Goal: Task Accomplishment & Management: Complete application form

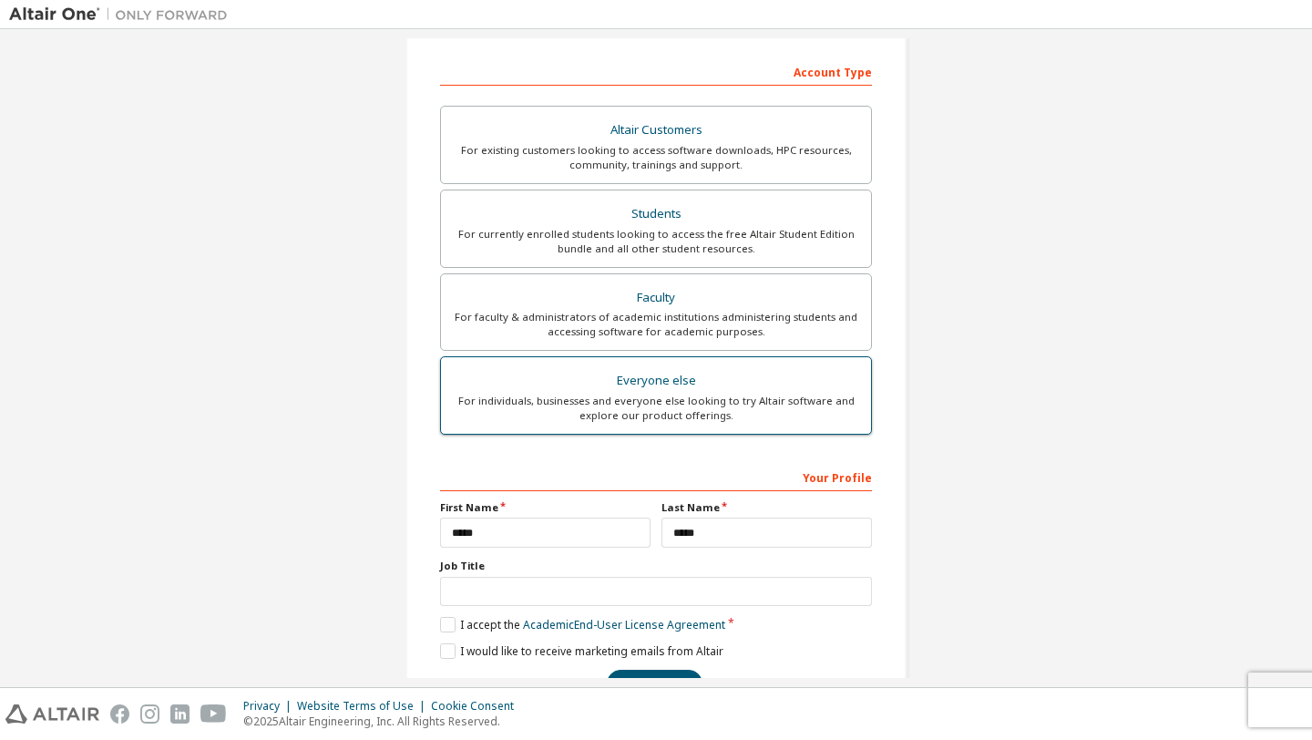
scroll to position [325, 0]
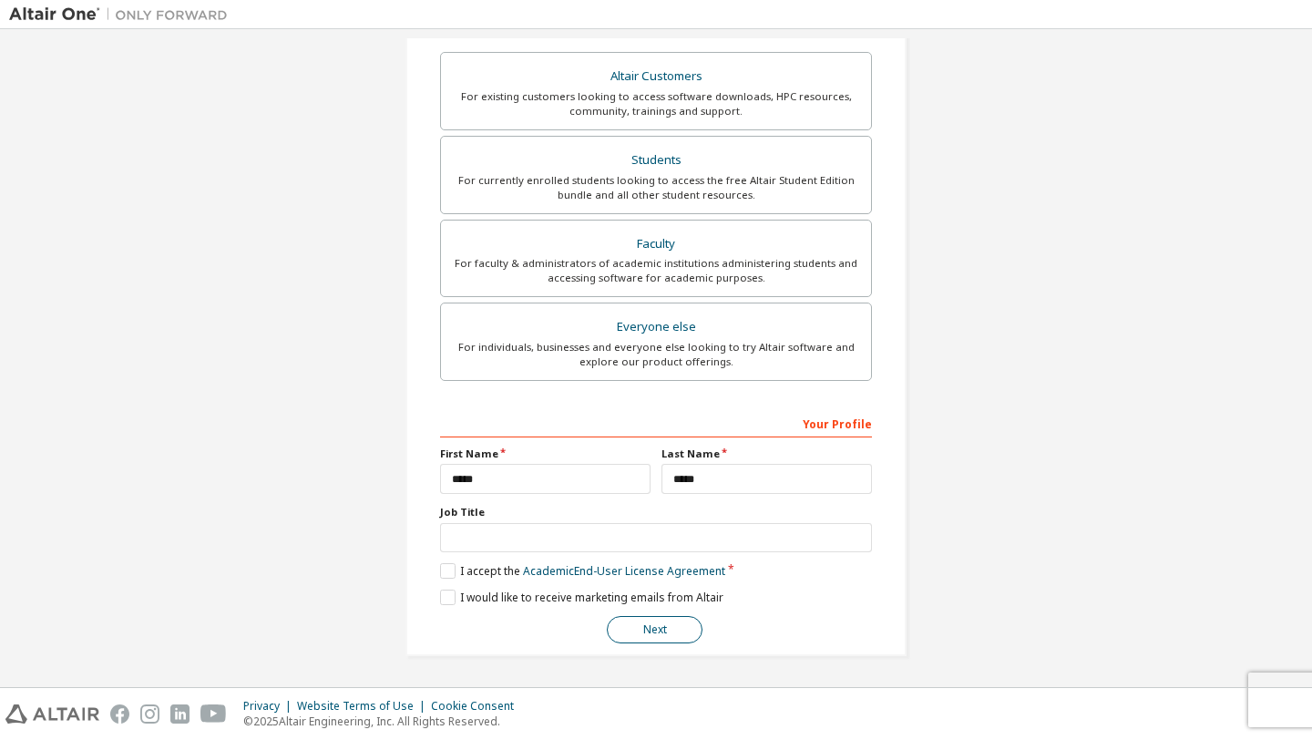
click at [657, 637] on button "Next" at bounding box center [655, 629] width 96 height 27
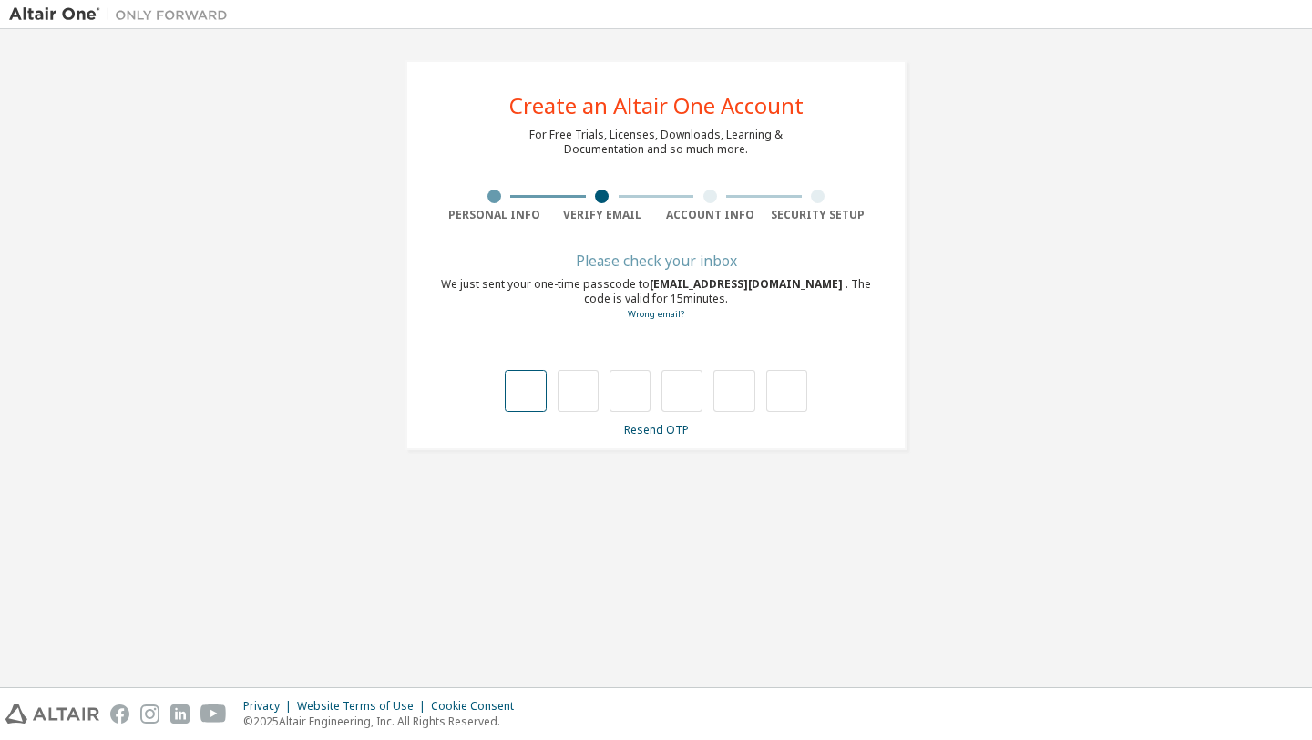
click at [544, 389] on input "text" at bounding box center [525, 391] width 41 height 42
click at [530, 406] on input "text" at bounding box center [525, 391] width 41 height 42
click at [531, 405] on input "text" at bounding box center [525, 391] width 41 height 42
click at [659, 434] on link "Resend OTP" at bounding box center [656, 429] width 65 height 15
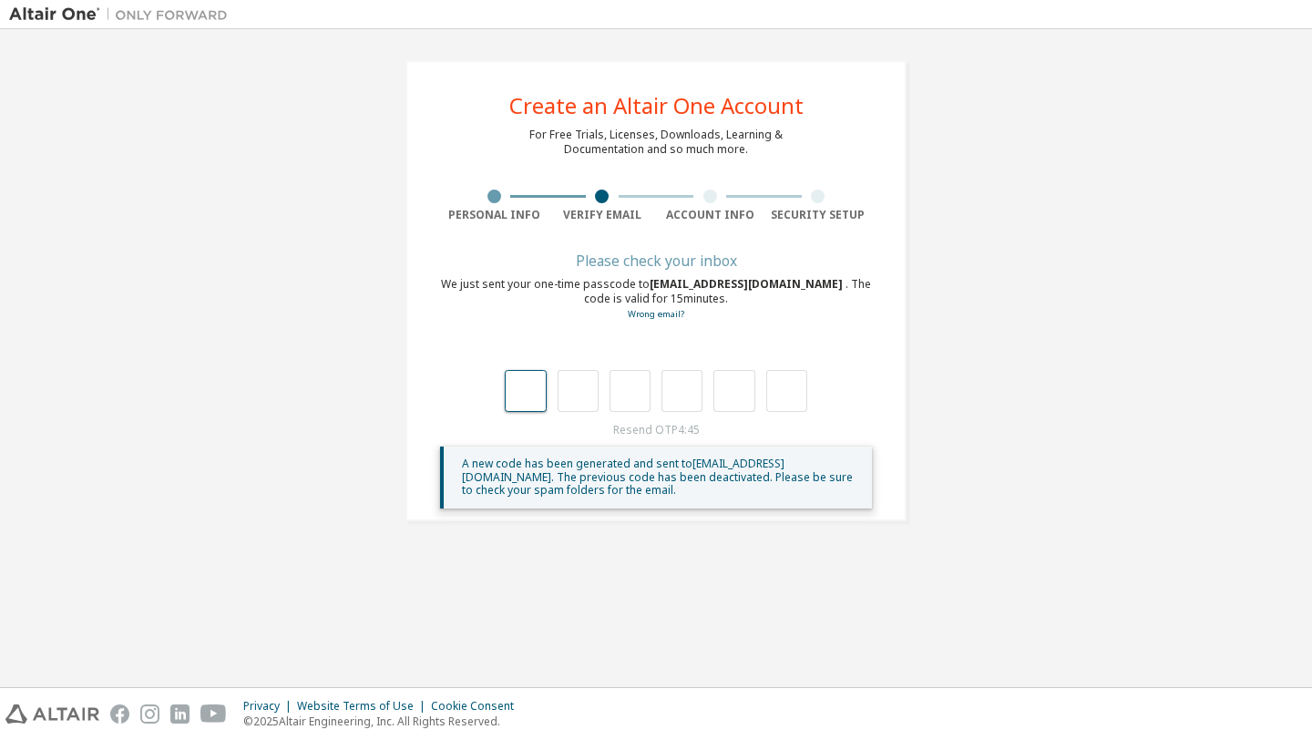
click at [531, 396] on input "text" at bounding box center [525, 391] width 41 height 42
type input "*"
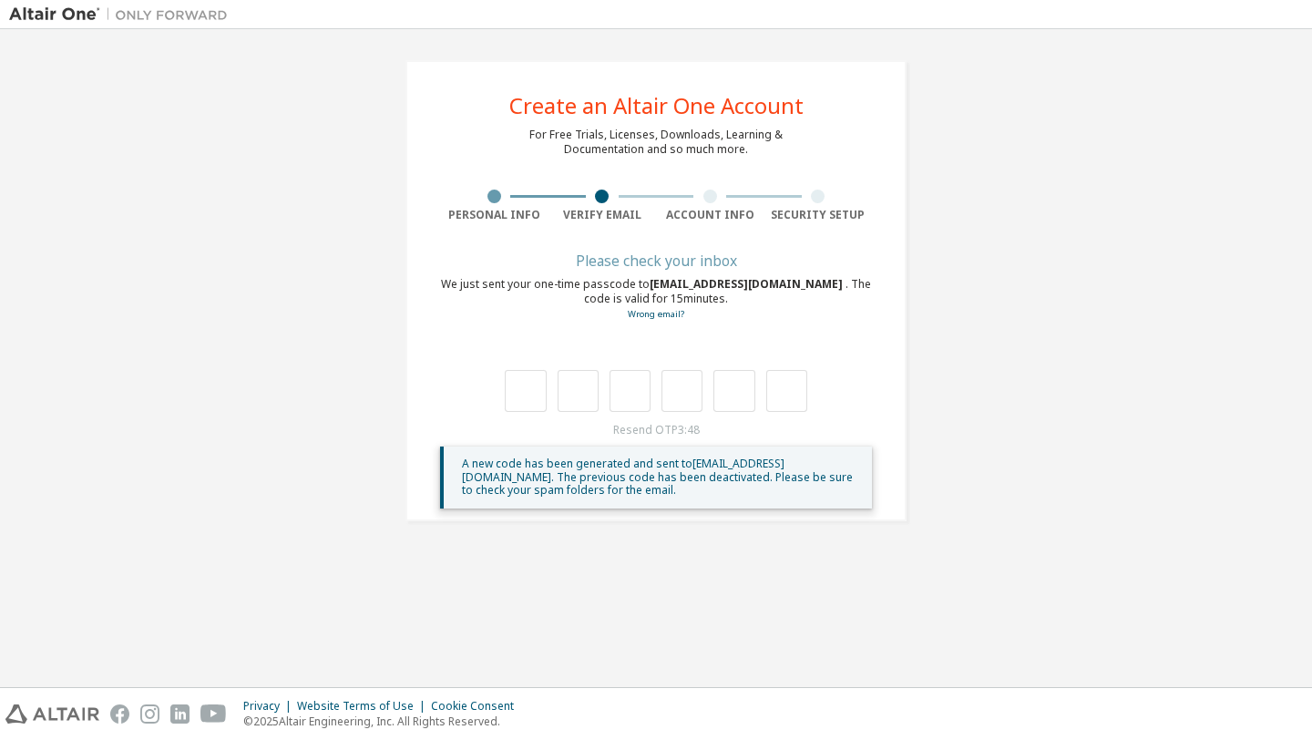
type input "*"
click at [536, 378] on input "text" at bounding box center [525, 391] width 41 height 42
type input "*"
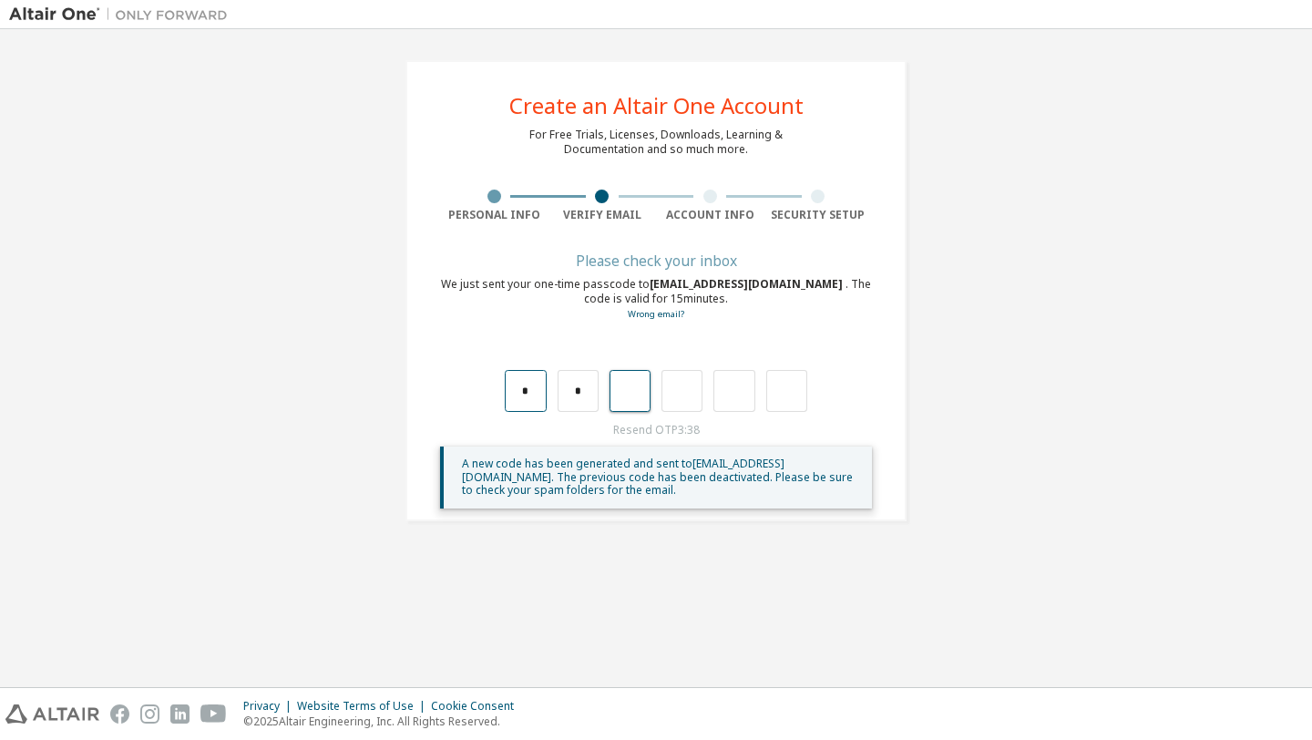
type input "*"
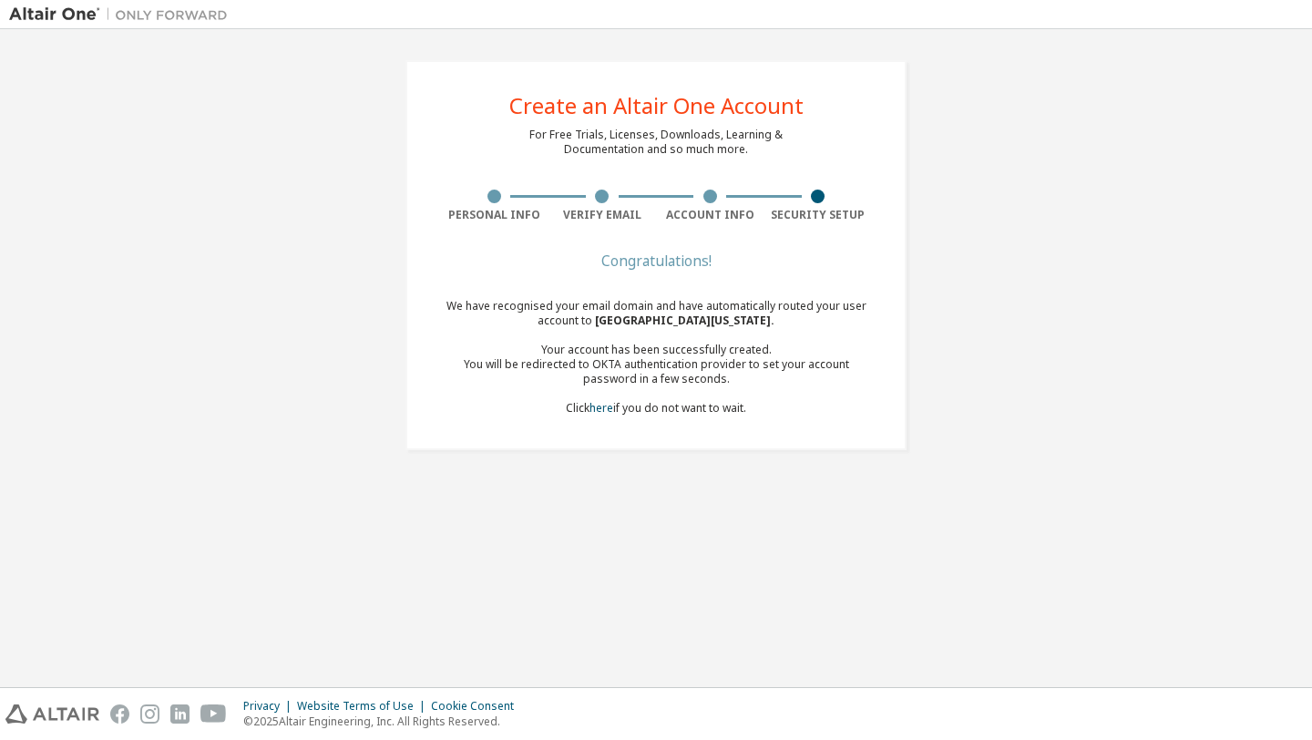
click at [601, 416] on div "Congratulations! We have recognised your email domain and have automatically ro…" at bounding box center [656, 346] width 432 height 182
click at [601, 407] on link "here" at bounding box center [602, 407] width 24 height 15
